Goal: Information Seeking & Learning: Check status

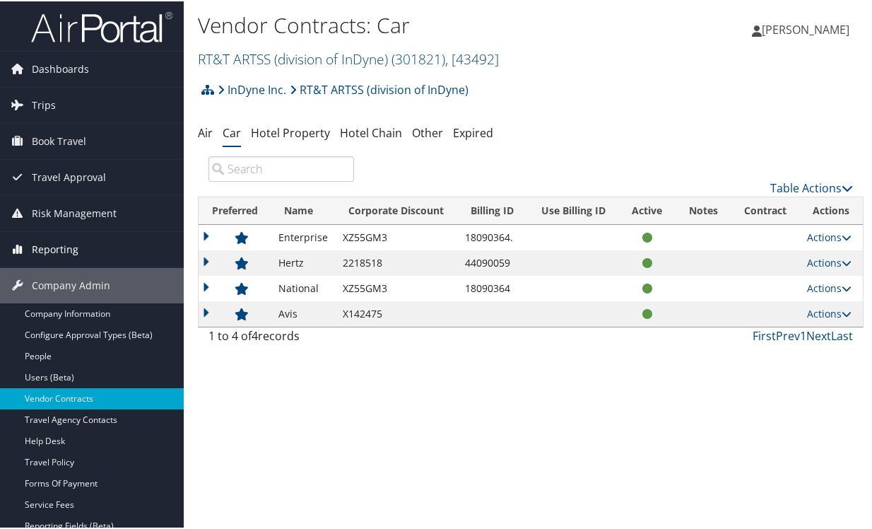
click at [67, 252] on span "Reporting" at bounding box center [55, 247] width 47 height 35
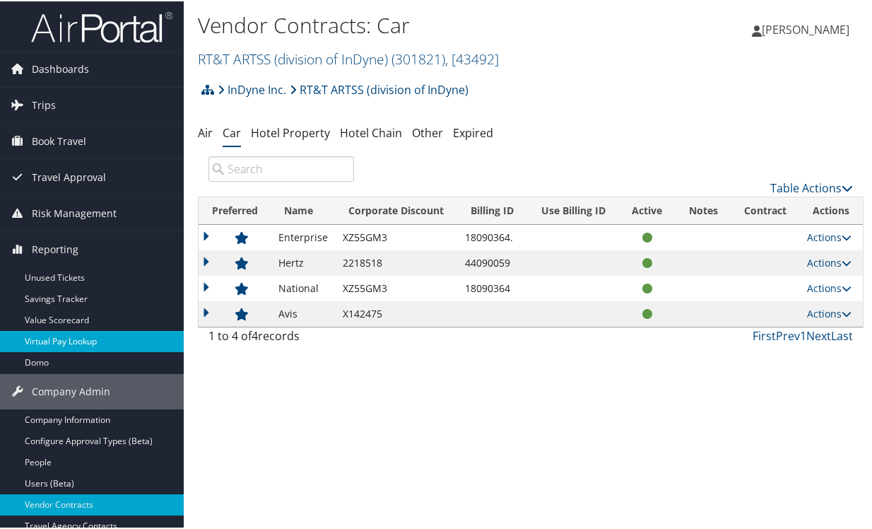
click at [74, 342] on link "Virtual Pay Lookup" at bounding box center [92, 339] width 184 height 21
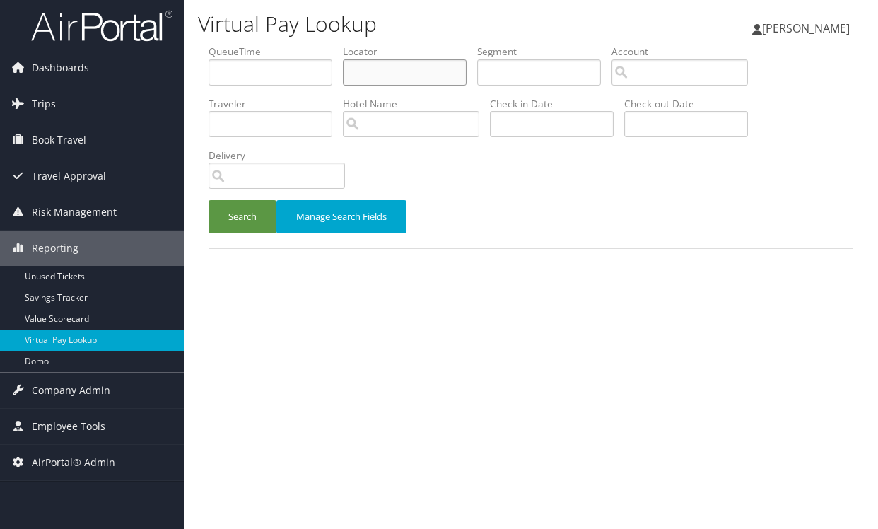
click at [360, 69] on input "text" at bounding box center [405, 72] width 124 height 26
paste input "D59THM"
type input "D59THM"
click at [254, 221] on button "Search" at bounding box center [242, 216] width 68 height 33
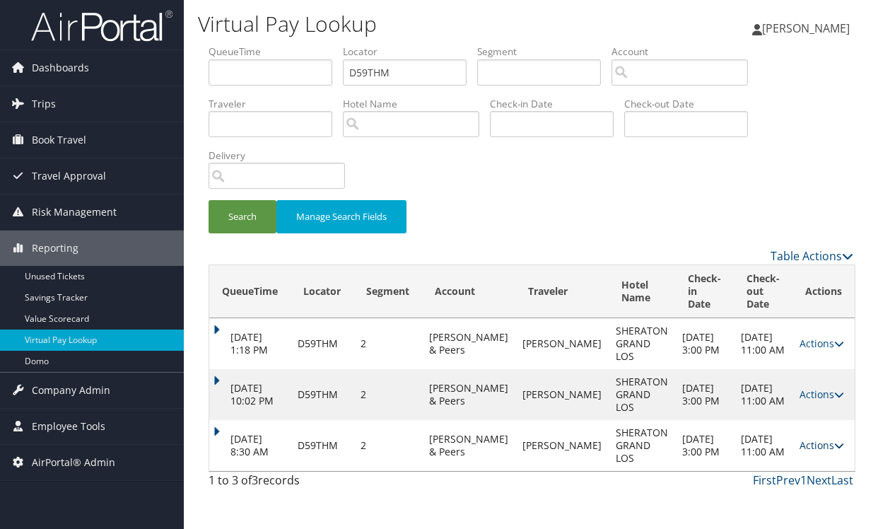
click at [826, 447] on link "Actions" at bounding box center [821, 444] width 45 height 13
click at [777, 488] on link "Logs" at bounding box center [789, 490] width 89 height 24
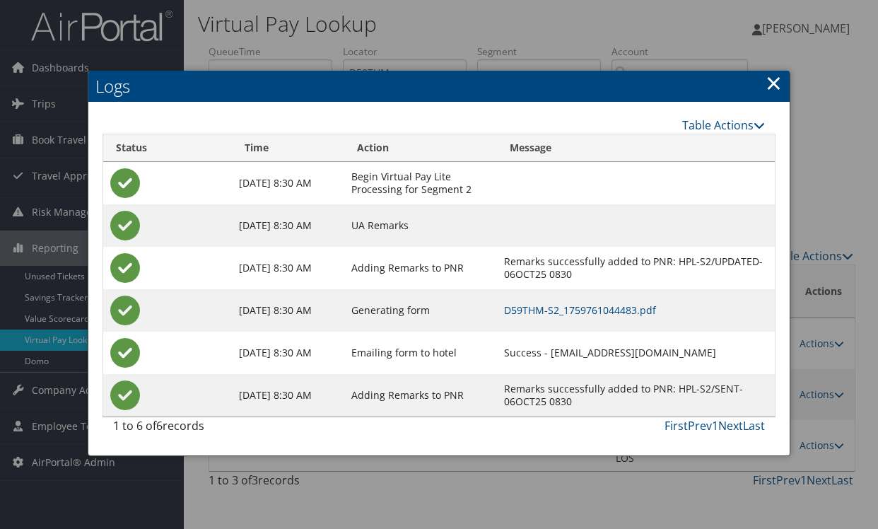
click at [251, 88] on h2 "Logs" at bounding box center [438, 86] width 701 height 31
click at [770, 89] on link "×" at bounding box center [773, 83] width 16 height 28
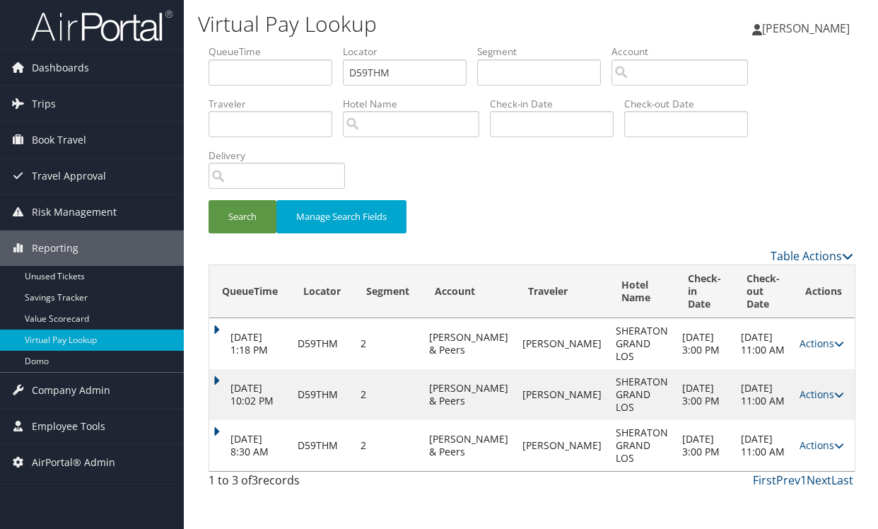
click at [331, 485] on div "1 to 3 of 3 records" at bounding box center [281, 483] width 146 height 24
click at [834, 449] on icon at bounding box center [839, 445] width 10 height 10
click at [760, 191] on div "Search Manage Search Fields" at bounding box center [531, 146] width 666 height 203
click at [388, 259] on div "Table Actions" at bounding box center [614, 255] width 478 height 17
click at [641, 231] on div "Search Manage Search Fields" at bounding box center [531, 223] width 666 height 47
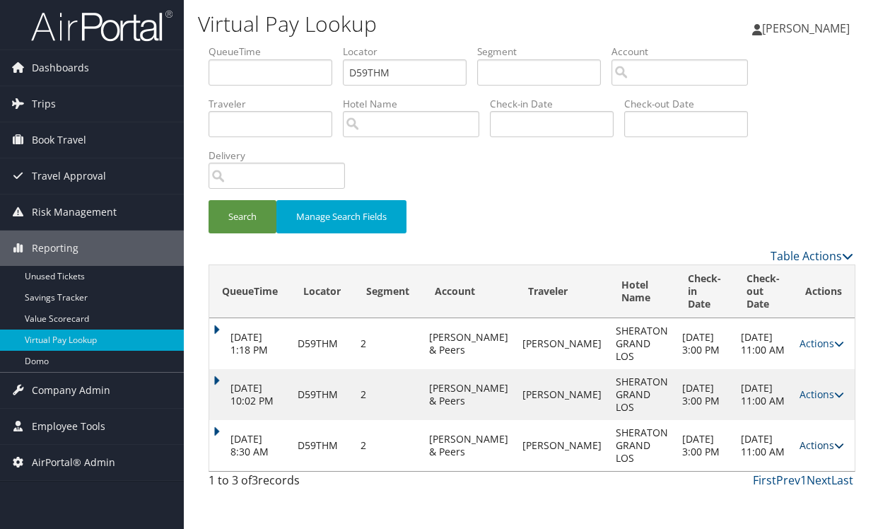
click at [834, 446] on icon at bounding box center [839, 445] width 10 height 10
click at [867, 435] on div "Virtual Pay Lookup Margaret Kane Margaret Kane My Settings Travel Agency Contac…" at bounding box center [531, 264] width 694 height 529
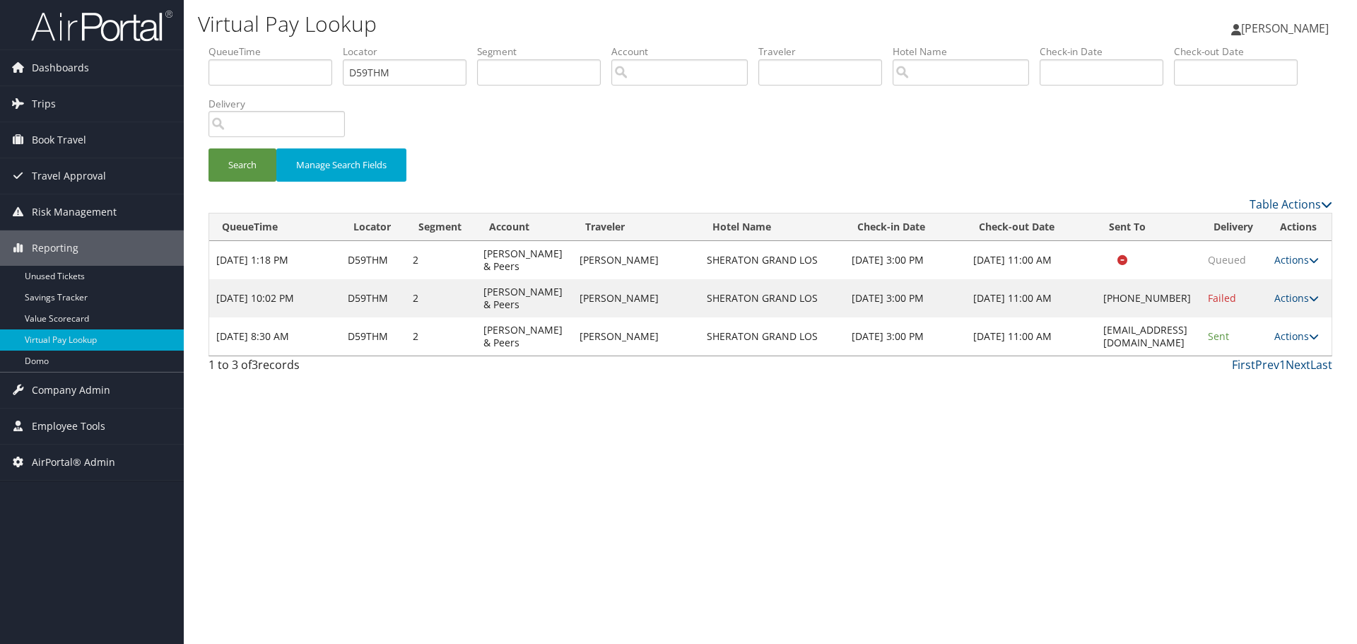
click at [509, 158] on div "Search Manage Search Fields" at bounding box center [770, 171] width 1145 height 47
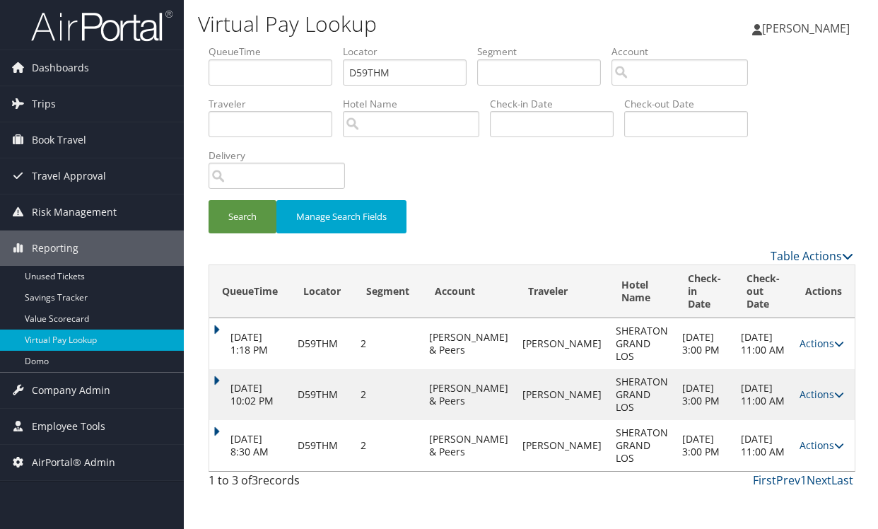
click at [730, 188] on div "Search Manage Search Fields" at bounding box center [531, 146] width 666 height 203
click at [338, 512] on div "Virtual Pay Lookup Margaret Kane Margaret Kane My Settings Travel Agency Contac…" at bounding box center [531, 264] width 694 height 529
click at [322, 495] on div "1 to 3 of 3 records" at bounding box center [281, 483] width 146 height 24
click at [340, 502] on div "Virtual Pay Lookup Margaret Kane Margaret Kane My Settings Travel Agency Contac…" at bounding box center [531, 264] width 694 height 529
click at [834, 446] on icon at bounding box center [839, 445] width 10 height 10
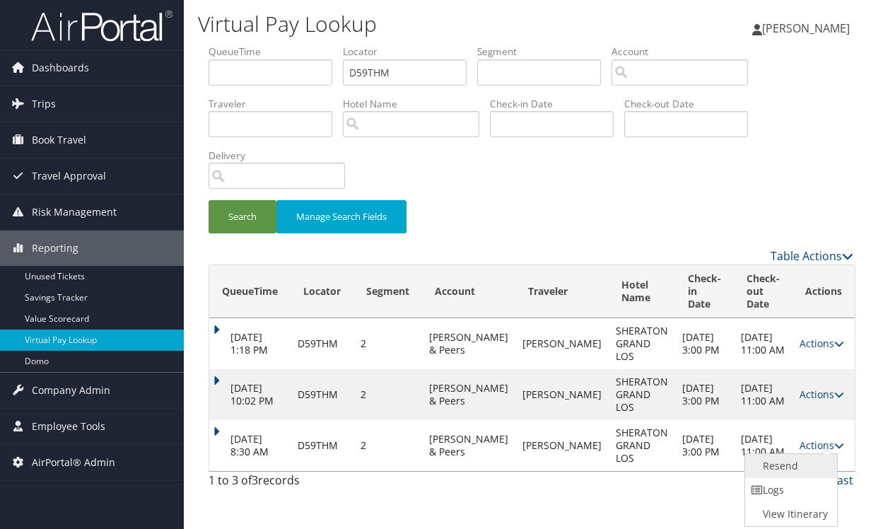
click at [793, 470] on link "Resend" at bounding box center [789, 466] width 89 height 24
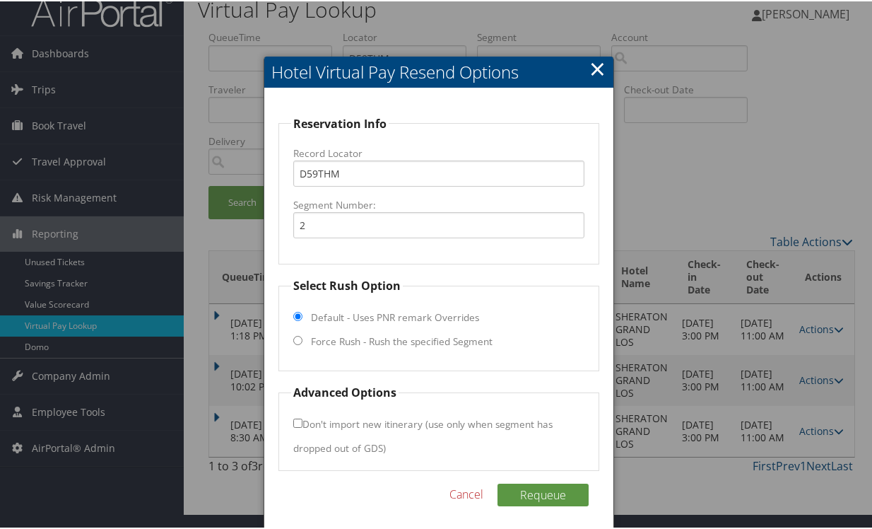
scroll to position [20, 0]
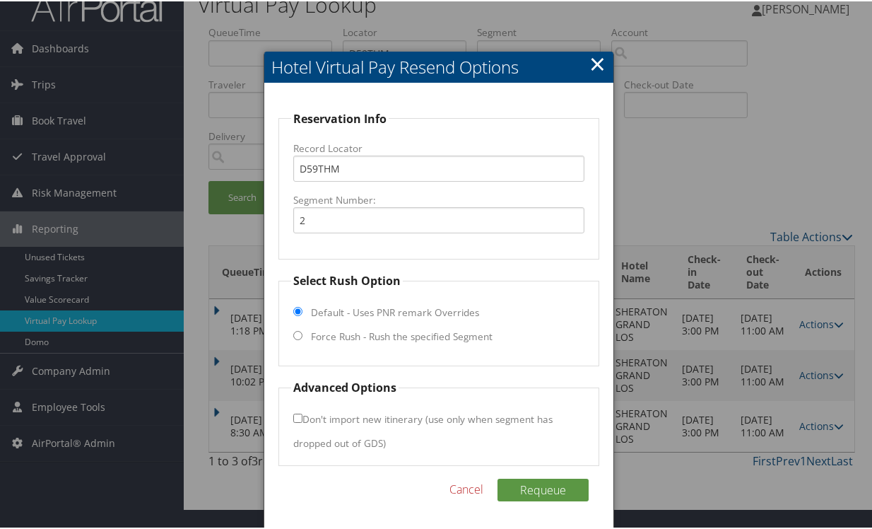
click at [299, 337] on input "Force Rush - Rush the specified Segment" at bounding box center [297, 333] width 9 height 9
radio input "true"
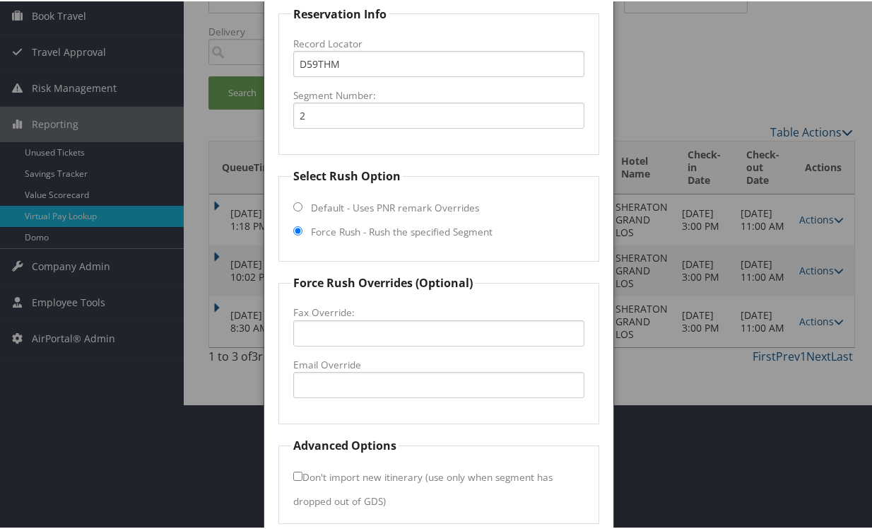
scroll to position [162, 0]
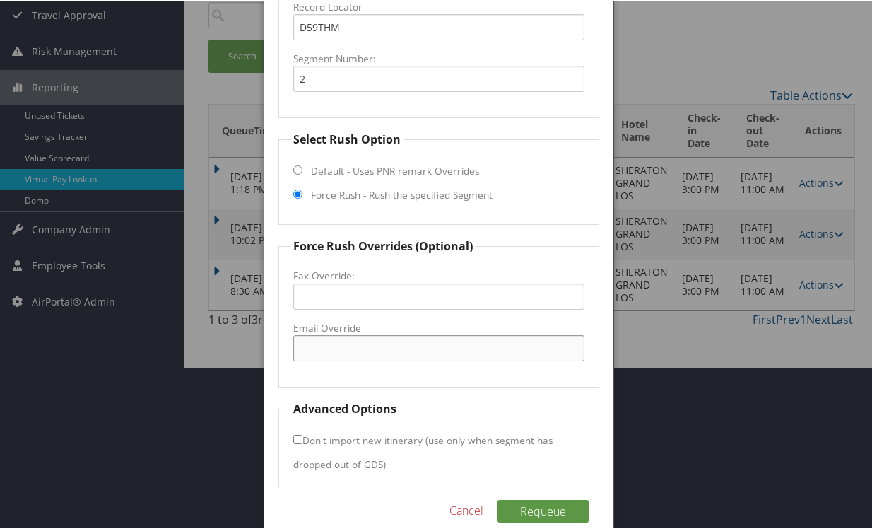
click at [357, 360] on input "Email Override" at bounding box center [439, 347] width 292 height 26
click at [657, 340] on div at bounding box center [439, 264] width 878 height 529
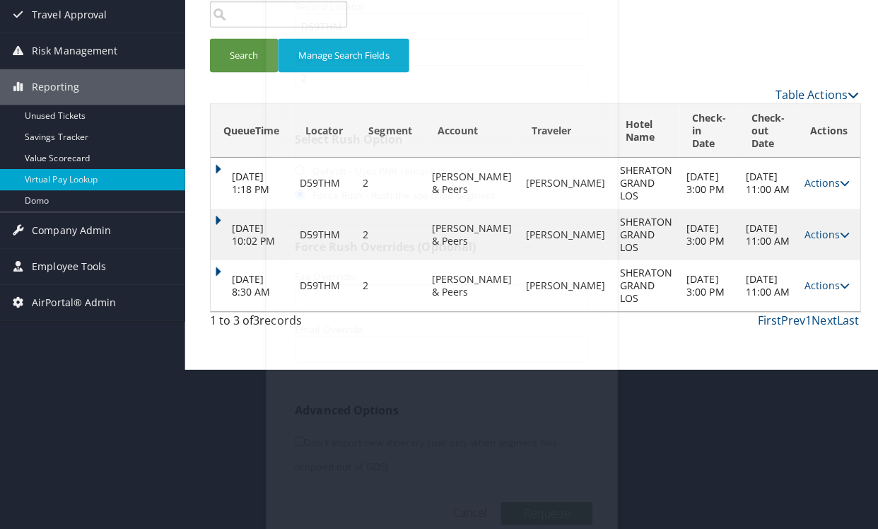
scroll to position [0, 0]
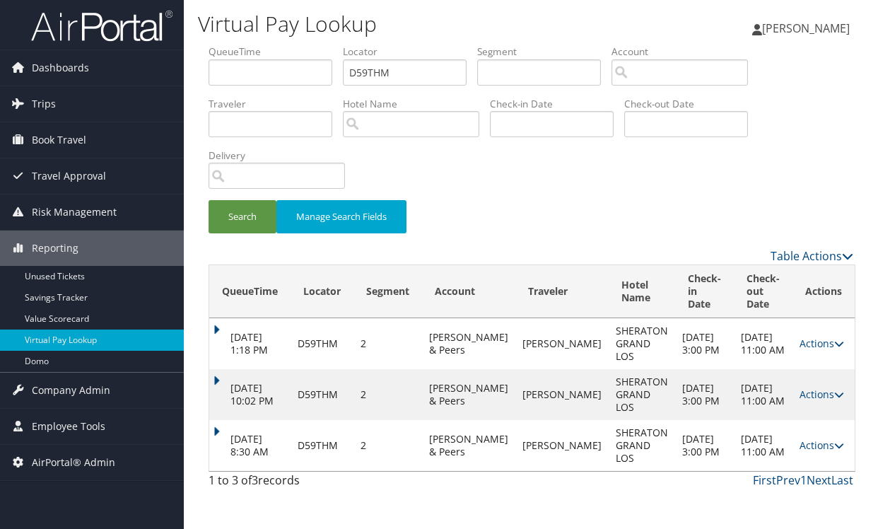
click at [356, 517] on div "Virtual Pay Lookup Margaret Kane Margaret Kane My Settings Travel Agency Contac…" at bounding box center [531, 264] width 694 height 529
click at [824, 445] on link "Actions" at bounding box center [821, 444] width 45 height 13
click at [789, 492] on link "Logs" at bounding box center [789, 490] width 89 height 24
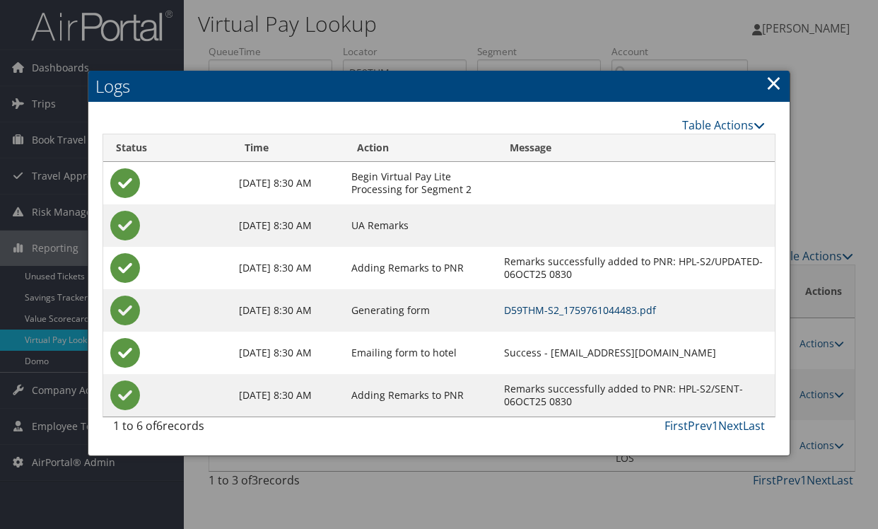
click at [548, 317] on link "D59THM-S2_1759761044483.pdf" at bounding box center [580, 309] width 152 height 13
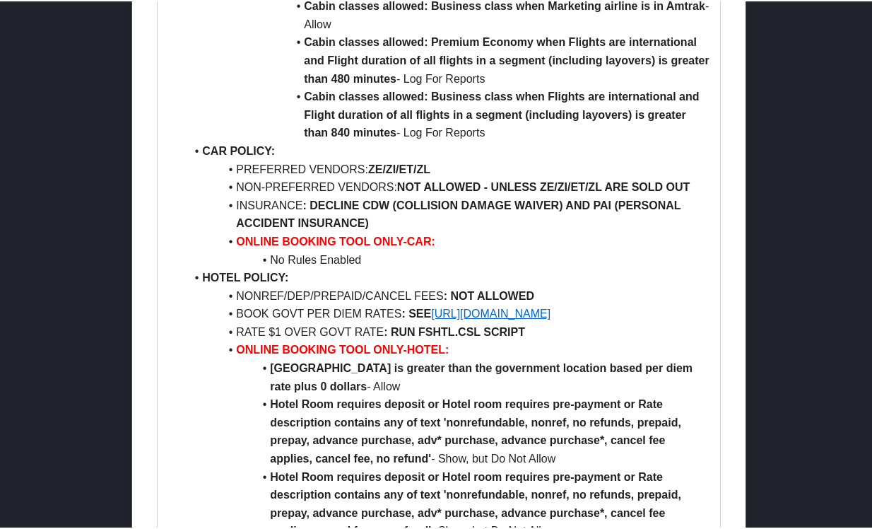
scroll to position [2123, 0]
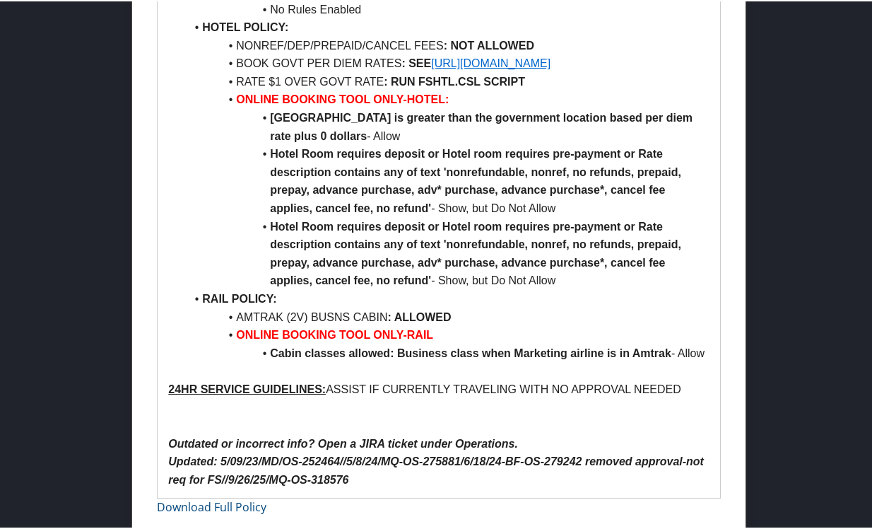
click at [658, 415] on p at bounding box center [438, 424] width 541 height 18
click at [415, 401] on p at bounding box center [438, 406] width 541 height 18
click at [355, 413] on p at bounding box center [438, 406] width 541 height 18
click at [492, 396] on p "24HR SERVICE GUIDELINES: ASSIST IF CURRENTLY TRAVELING WITH NO APPROVAL NEEDED" at bounding box center [438, 388] width 541 height 18
click at [277, 174] on strong "Hotel Room requires deposit or Hotel room requires pre-payment or Rate descript…" at bounding box center [477, 179] width 414 height 66
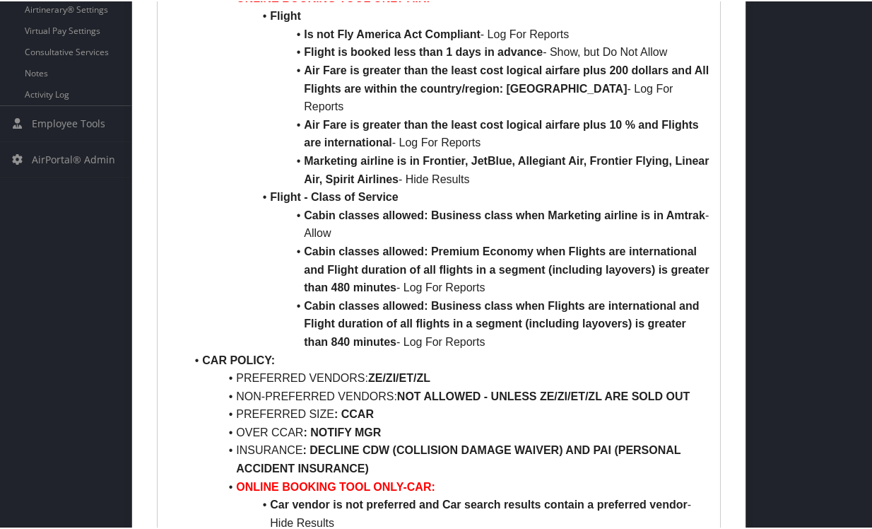
scroll to position [710, 0]
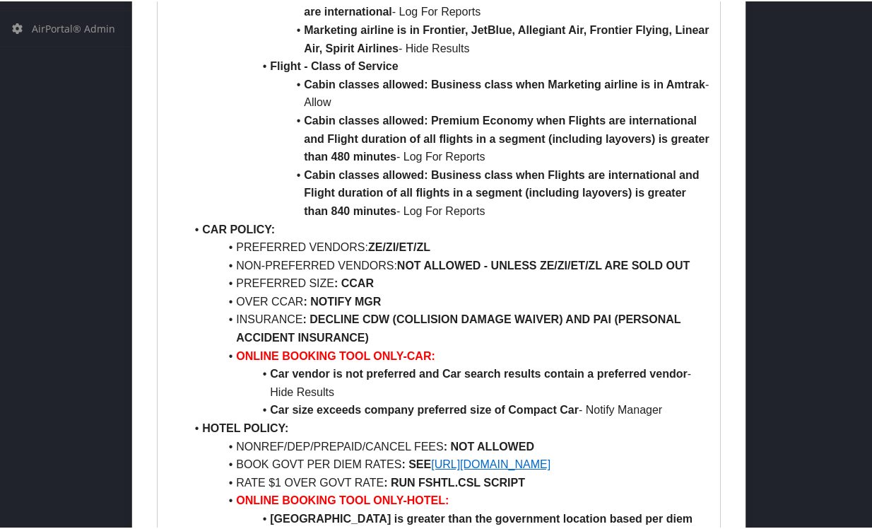
drag, startPoint x: 211, startPoint y: 360, endPoint x: 222, endPoint y: 353, distance: 12.4
click at [211, 360] on li "ONLINE BOOKING TOOL ONLY-CAR:" at bounding box center [447, 355] width 524 height 18
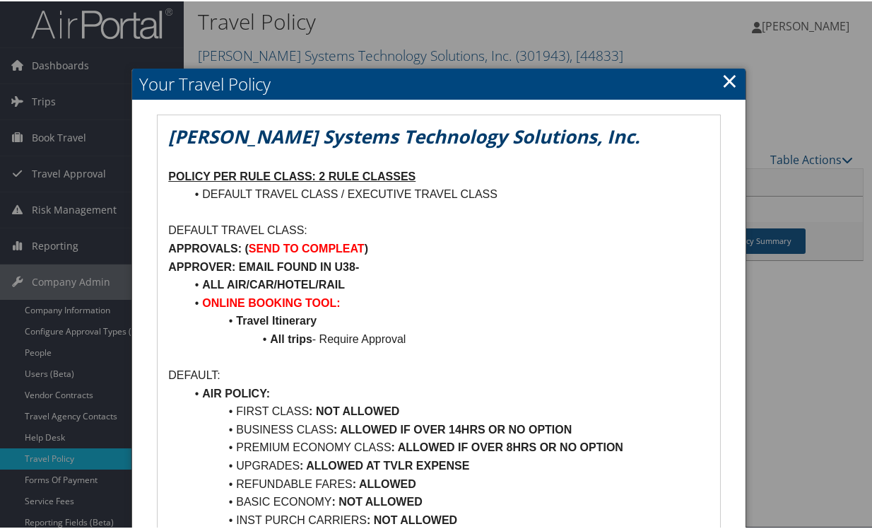
scroll to position [0, 0]
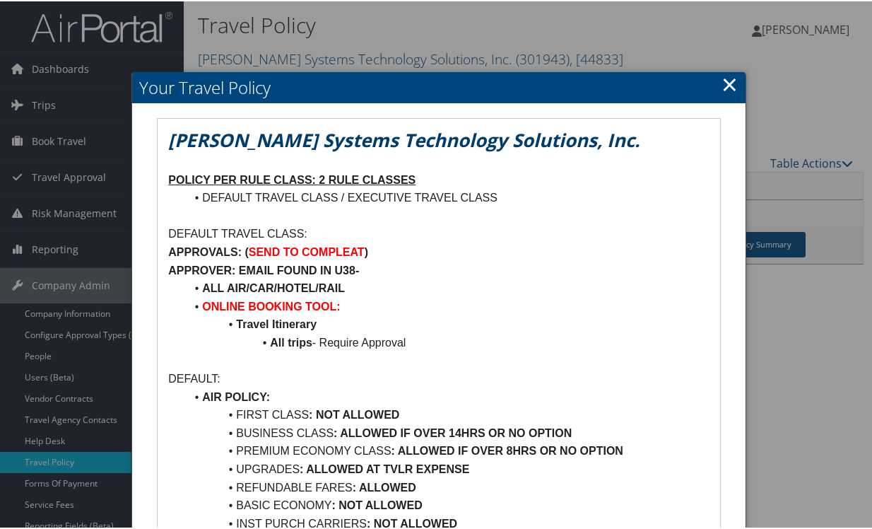
click at [721, 83] on link "×" at bounding box center [729, 83] width 16 height 28
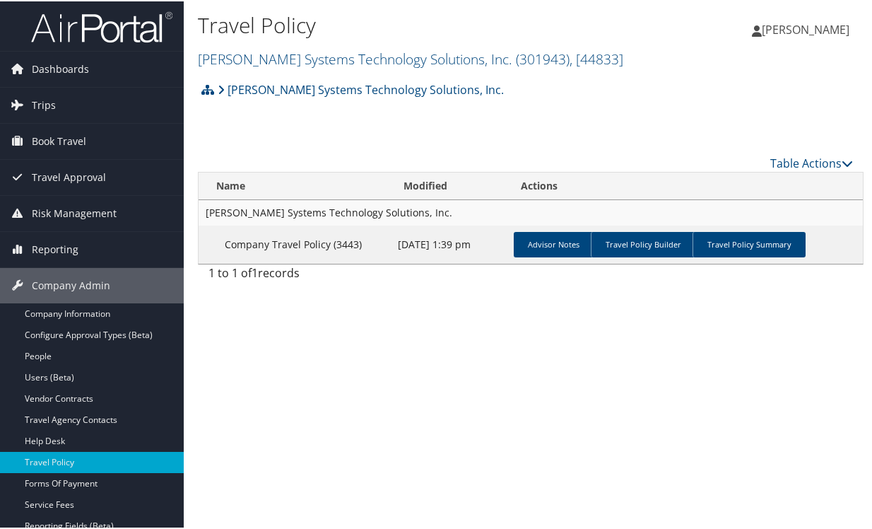
drag, startPoint x: 415, startPoint y: 445, endPoint x: 392, endPoint y: 271, distance: 176.1
click at [413, 425] on div "Travel Policy [PERSON_NAME] Systems Technology Solutions, Inc. ( 301943 ) , [ 4…" at bounding box center [531, 264] width 694 height 529
